Goal: Task Accomplishment & Management: Manage account settings

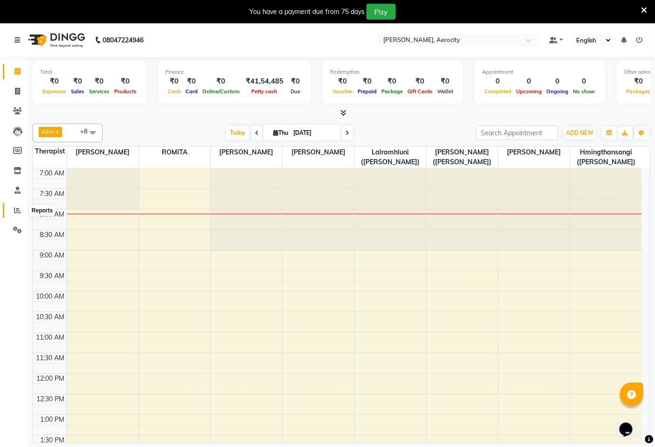
click at [14, 214] on icon at bounding box center [17, 210] width 7 height 7
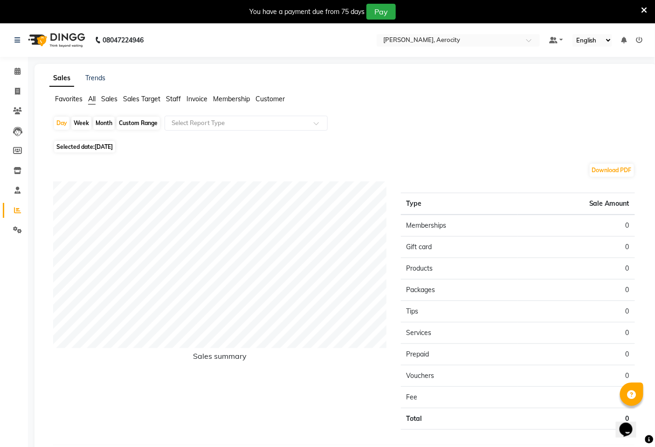
click at [137, 98] on span "Sales Target" at bounding box center [141, 99] width 37 height 8
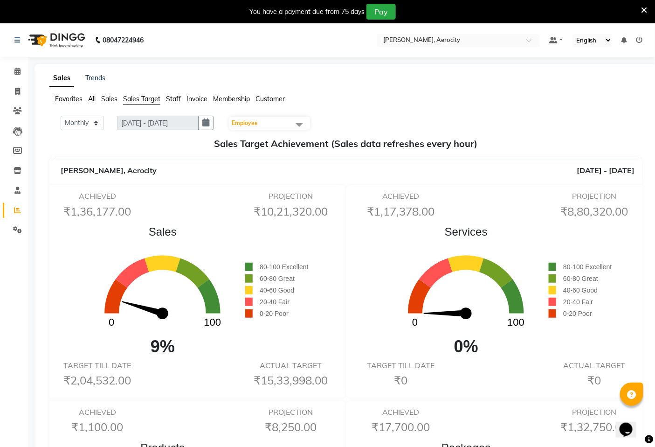
click at [639, 39] on icon at bounding box center [639, 40] width 7 height 7
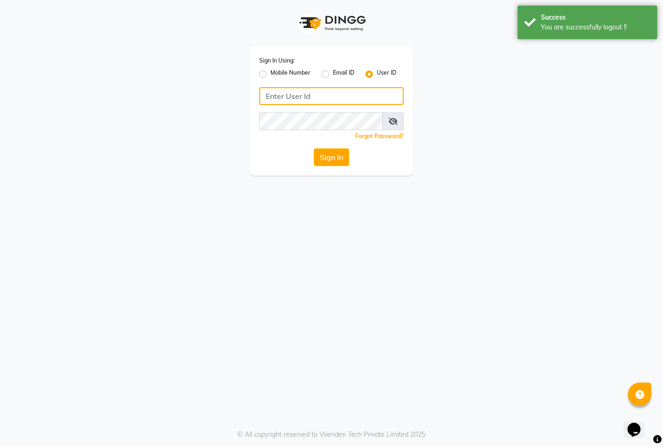
type input "9366908950"
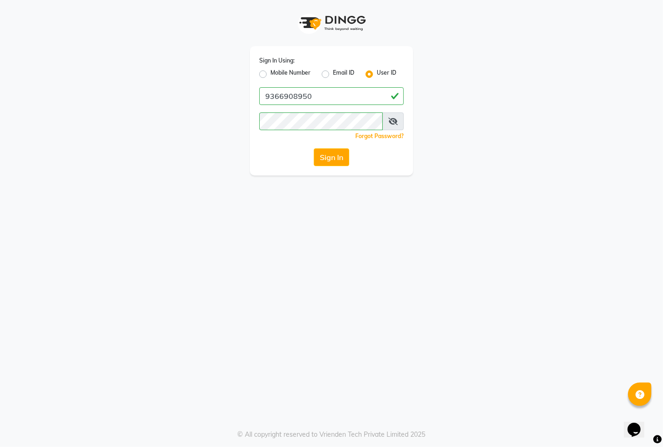
click at [283, 72] on label "Mobile Number" at bounding box center [290, 74] width 40 height 11
click at [276, 72] on input "Mobile Number" at bounding box center [273, 72] width 6 height 6
radio input "true"
radio input "false"
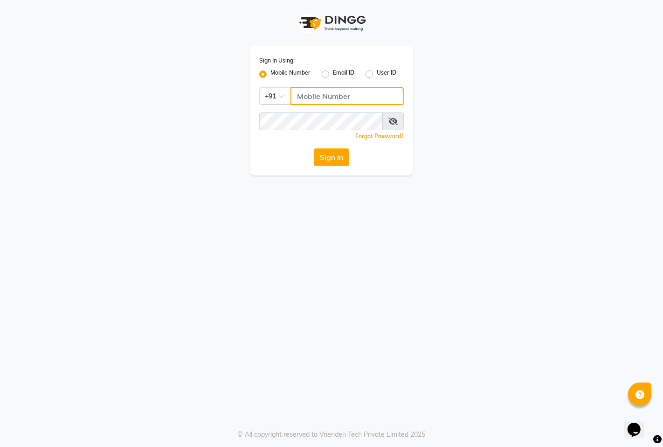
click at [335, 87] on input "Username" at bounding box center [346, 96] width 113 height 18
type input "7389901811"
click at [332, 165] on button "Sign In" at bounding box center [331, 157] width 35 height 18
